Goal: Use online tool/utility: Utilize a website feature to perform a specific function

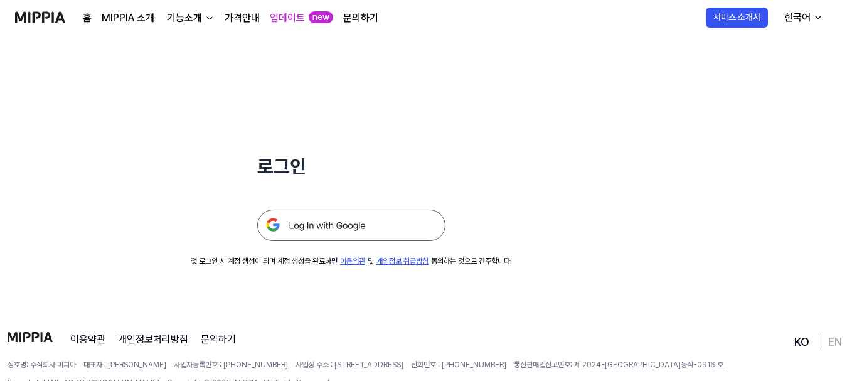
scroll to position [120, 0]
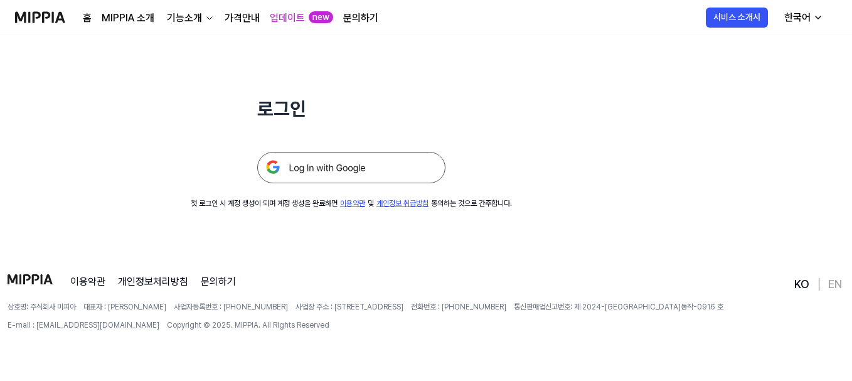
click at [324, 162] on img at bounding box center [351, 167] width 188 height 31
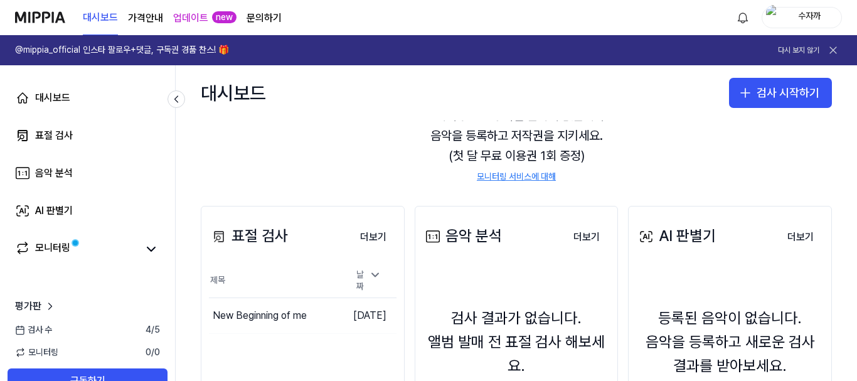
scroll to position [126, 0]
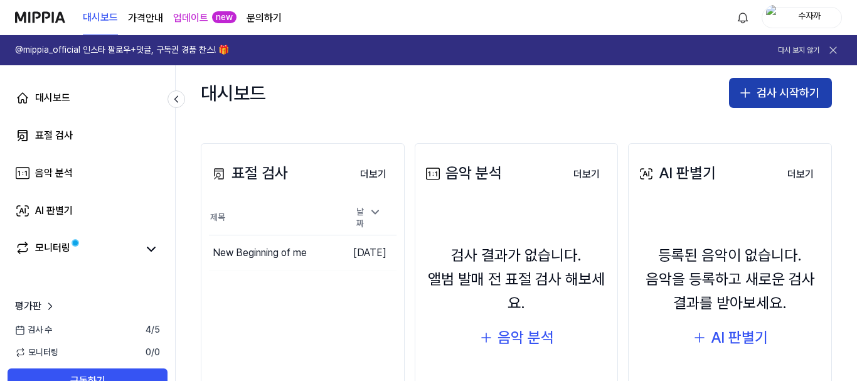
click at [783, 91] on button "검사 시작하기" at bounding box center [780, 93] width 103 height 30
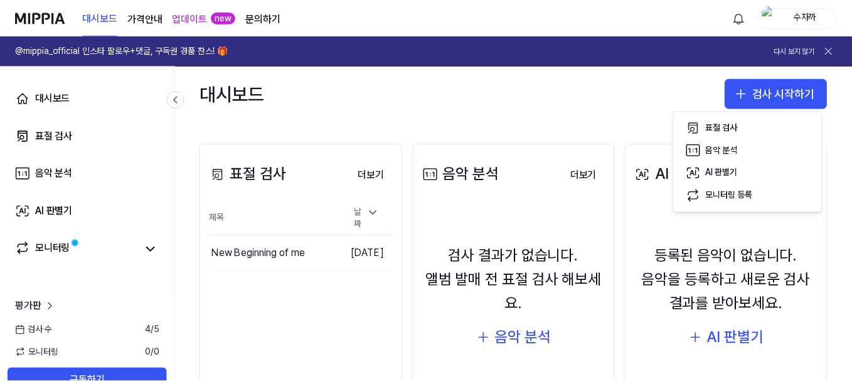
scroll to position [0, 0]
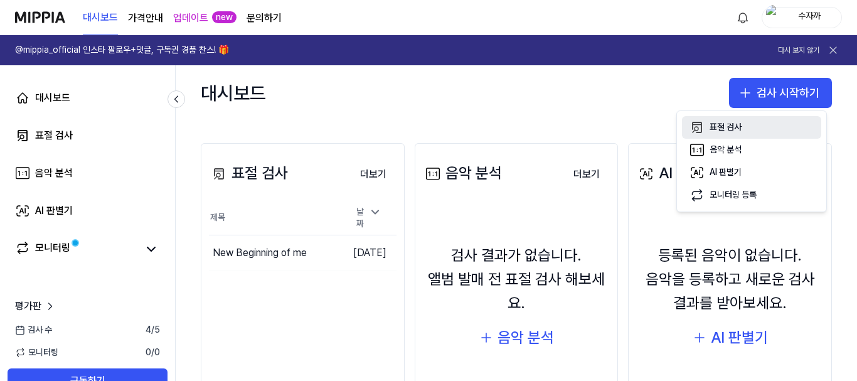
click at [733, 122] on div "표절 검사" at bounding box center [726, 127] width 32 height 13
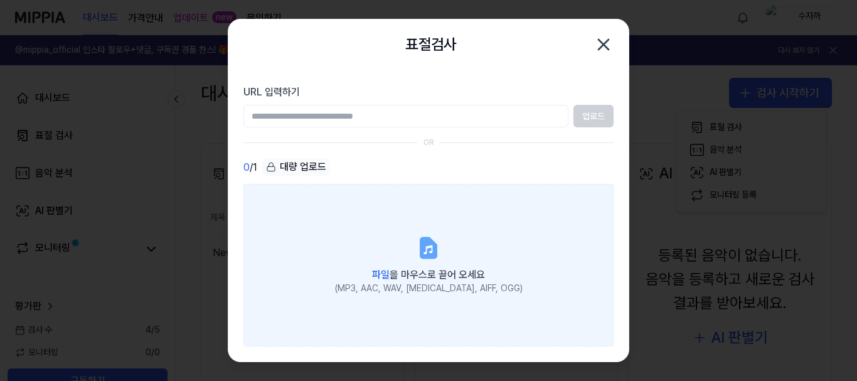
click at [430, 272] on span "파일 을 마우스로 끌어 오세요" at bounding box center [428, 275] width 113 height 12
click at [0, 0] on input "파일 을 마우스로 끌어 오세요 (MP3, AAC, WAV, FLAC, AIFF, OGG)" at bounding box center [0, 0] width 0 height 0
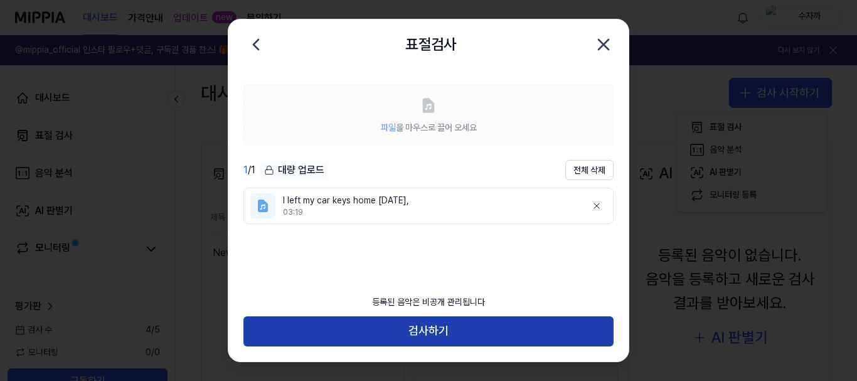
click at [475, 339] on button "검사하기" at bounding box center [428, 331] width 370 height 30
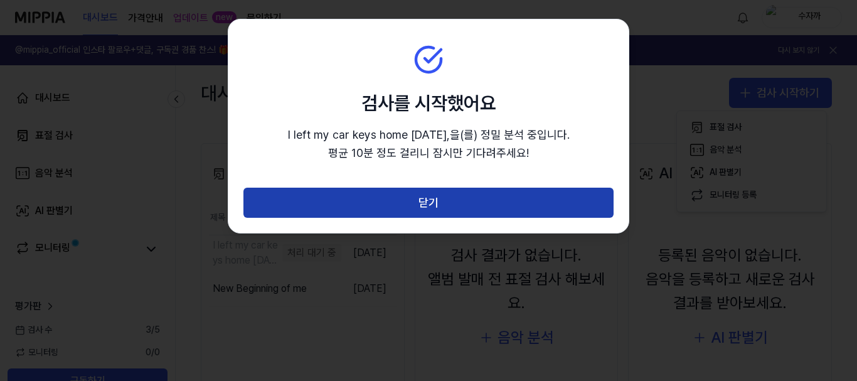
click at [439, 201] on button "닫기" at bounding box center [428, 203] width 370 height 30
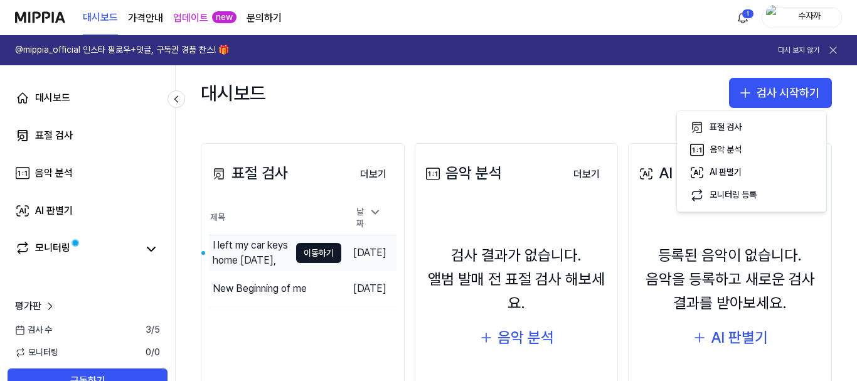
click at [247, 238] on div "I left my car keys home today," at bounding box center [251, 253] width 77 height 30
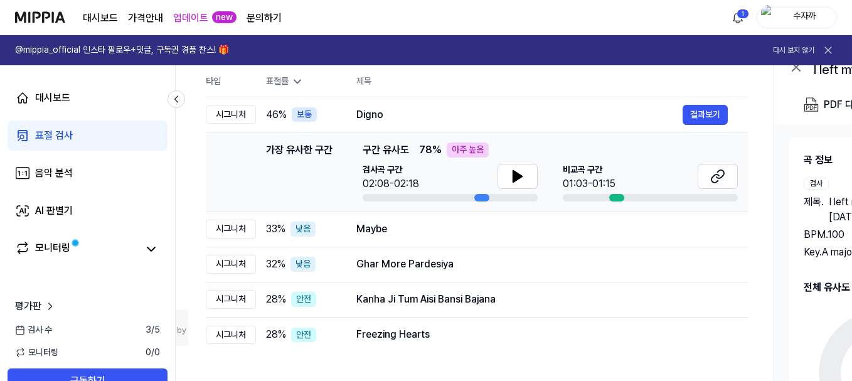
scroll to position [188, 0]
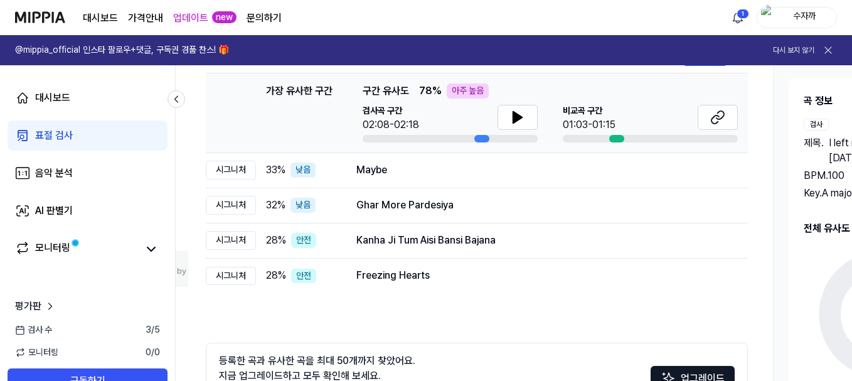
click at [410, 318] on div "전체 시그니처 탑라인 보컬 반주 읽지 않음 전체 시그니처 탑라인 보컬 반주 타입 표절률 제목 표절률 읽지 않음 시그니처 46 % 보통 Dign…" at bounding box center [477, 213] width 542 height 472
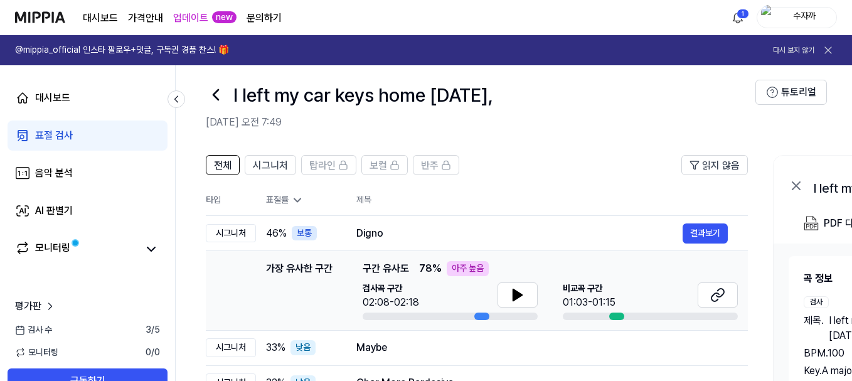
scroll to position [0, 0]
